Goal: Find specific page/section: Find specific page/section

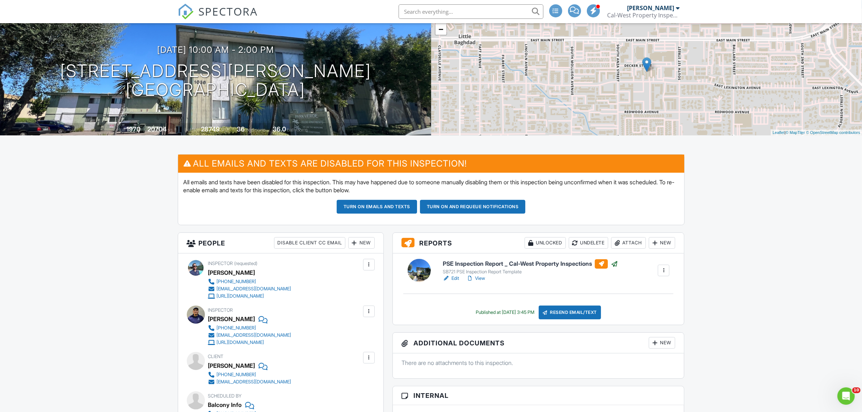
scroll to position [54, 0]
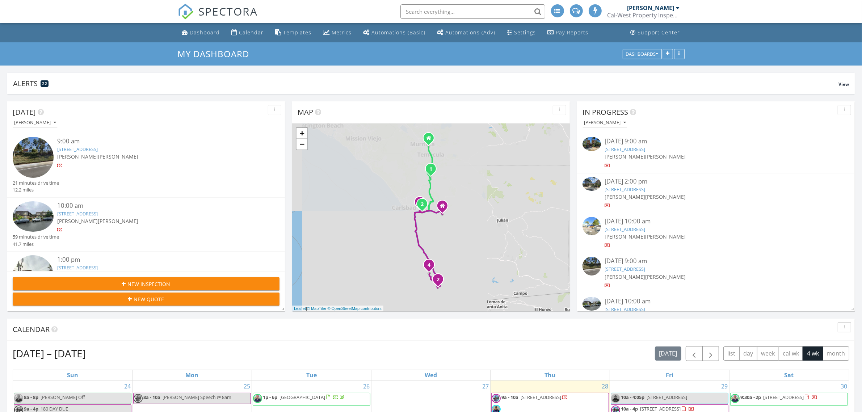
scroll to position [4, 4]
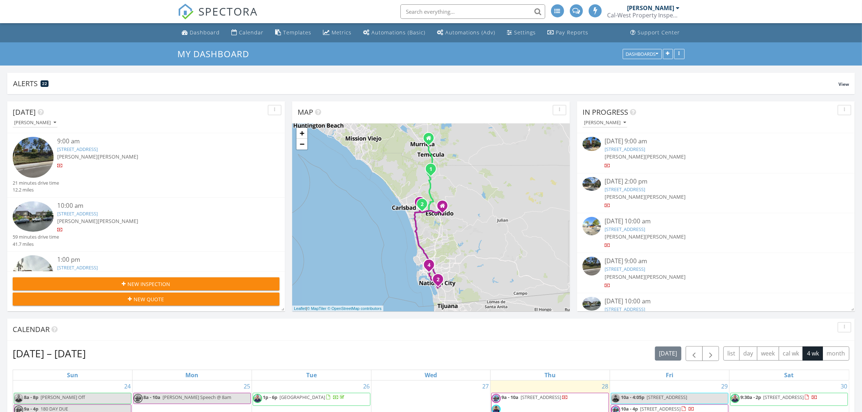
click at [423, 17] on input "text" at bounding box center [472, 11] width 145 height 14
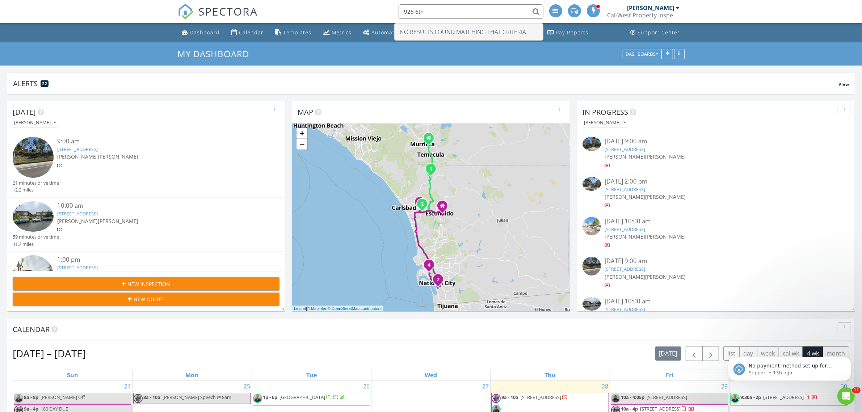
scroll to position [0, 0]
click at [413, 11] on input "925 6th" at bounding box center [470, 11] width 145 height 14
click at [417, 11] on input "925 6th" at bounding box center [470, 11] width 145 height 14
click at [415, 11] on input "925 6th" at bounding box center [470, 11] width 145 height 14
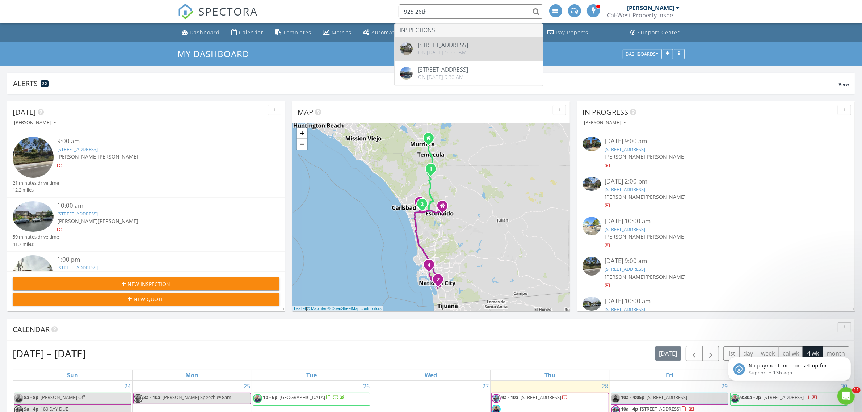
type input "925 26th"
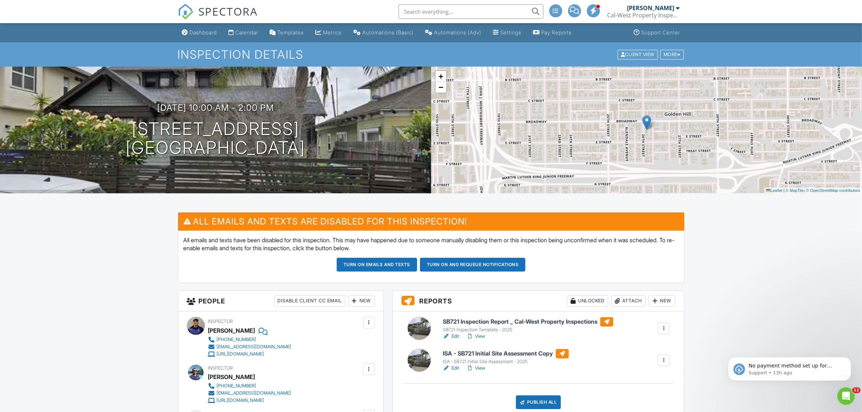
click at [456, 335] on link "Edit" at bounding box center [451, 336] width 16 height 7
